Goal: Find specific page/section: Find specific page/section

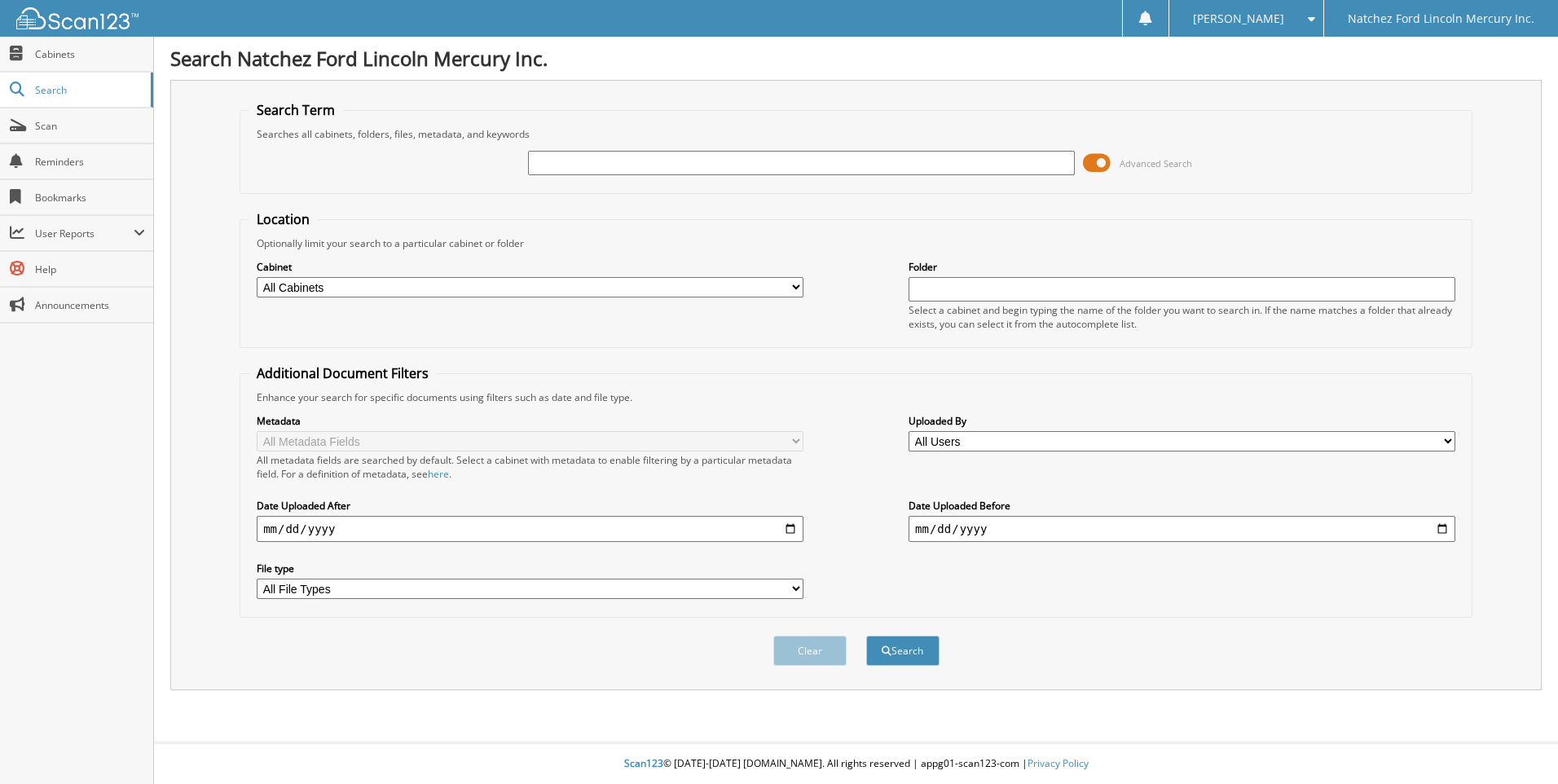
click at [650, 158] on input "text" at bounding box center [802, 163] width 547 height 25
type input "382825"
click at [867, 635] on button "Search" at bounding box center [903, 650] width 73 height 30
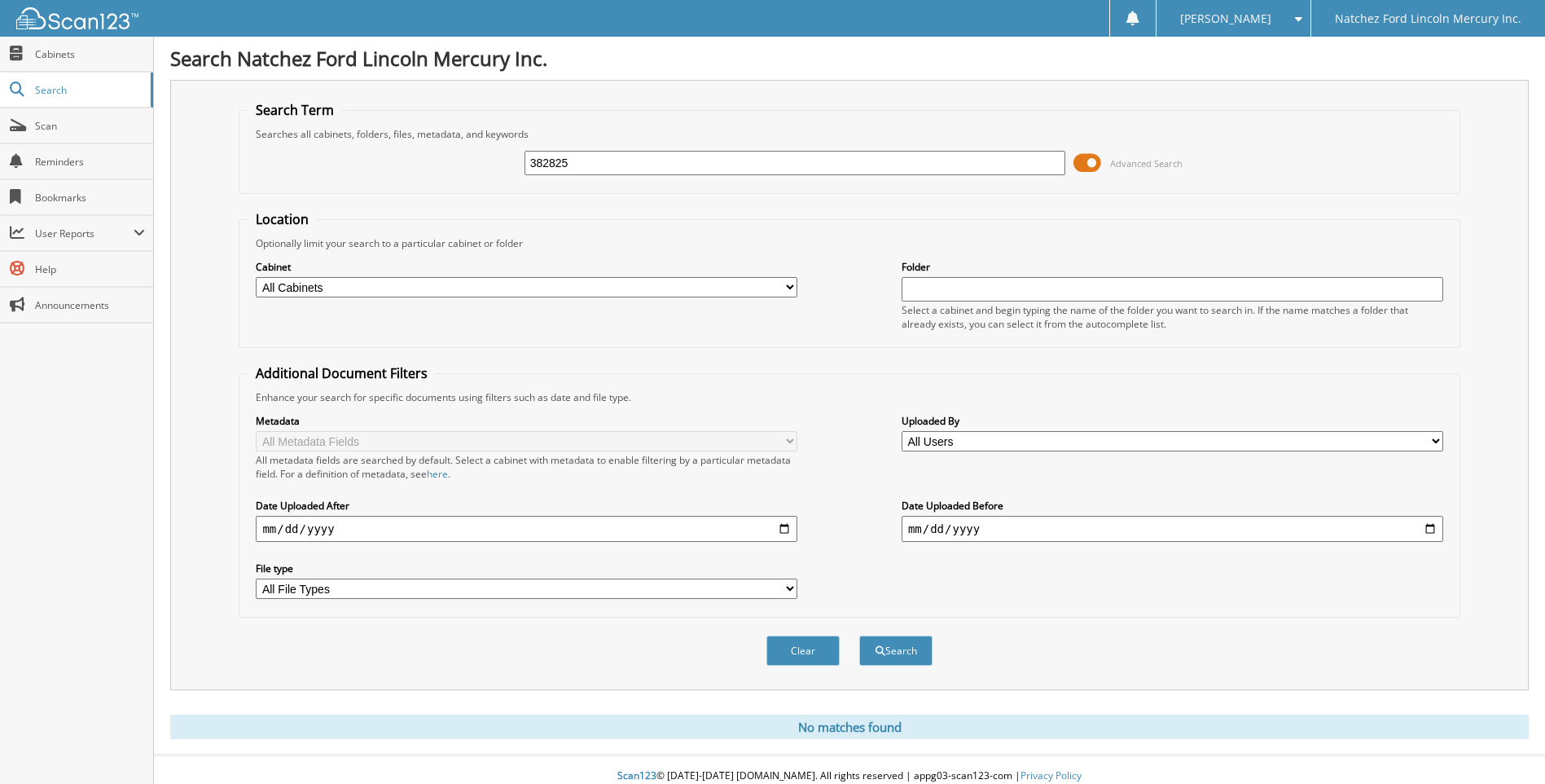
click at [1434, 204] on form "Search Term Searches all cabinets, folders, files, metadata, and keywords 38282…" at bounding box center [849, 392] width 1221 height 582
click at [1380, 160] on div "382825 Advanced Search" at bounding box center [849, 163] width 1203 height 44
click at [786, 60] on h1 "Search Natchez Ford Lincoln Mercury Inc." at bounding box center [849, 58] width 1359 height 27
click at [785, 649] on button "Clear" at bounding box center [803, 650] width 73 height 30
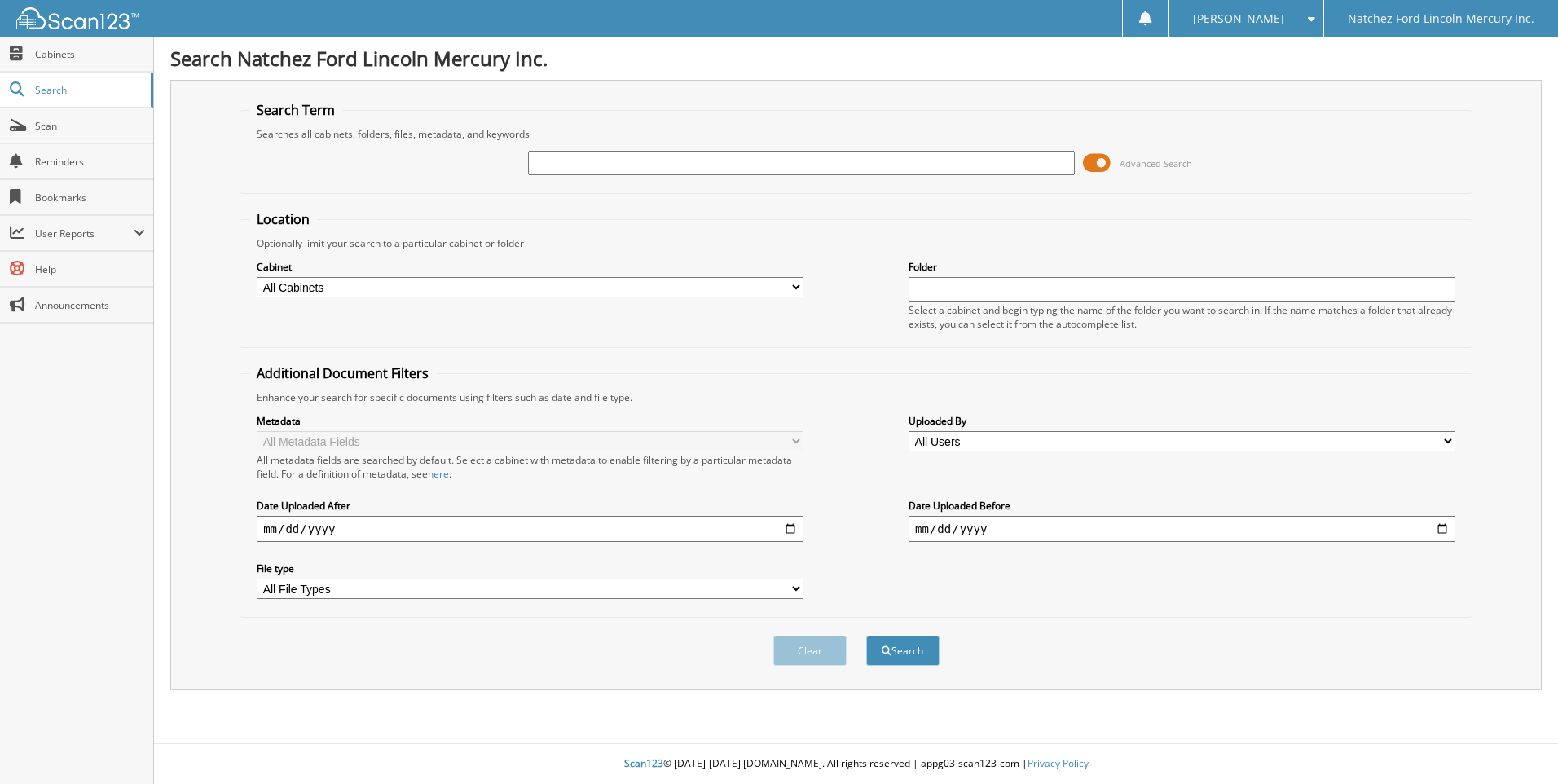
click at [51, 31] on div at bounding box center [69, 18] width 138 height 36
click at [86, 57] on span "Cabinets" at bounding box center [90, 54] width 110 height 14
